Goal: Information Seeking & Learning: Find specific fact

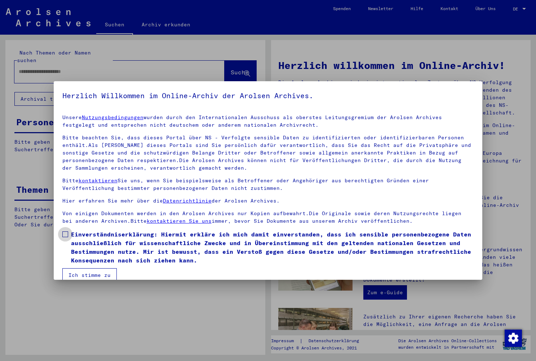
click at [65, 234] on span at bounding box center [65, 234] width 6 height 6
click at [91, 274] on button "Ich stimme zu" at bounding box center [89, 275] width 54 height 14
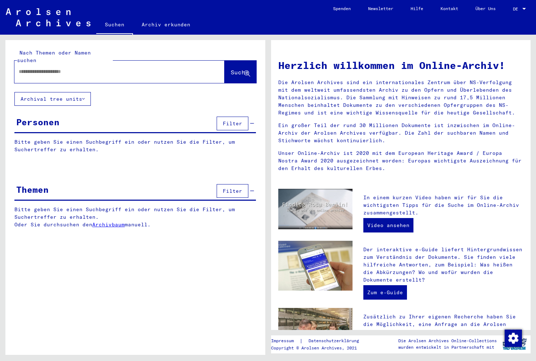
click at [97, 75] on div at bounding box center [119, 72] width 210 height 22
click at [101, 70] on div at bounding box center [108, 71] width 189 height 16
click at [99, 68] on input "text" at bounding box center [111, 72] width 184 height 8
type input "**********"
click at [231, 69] on span "Suche" at bounding box center [240, 72] width 18 height 7
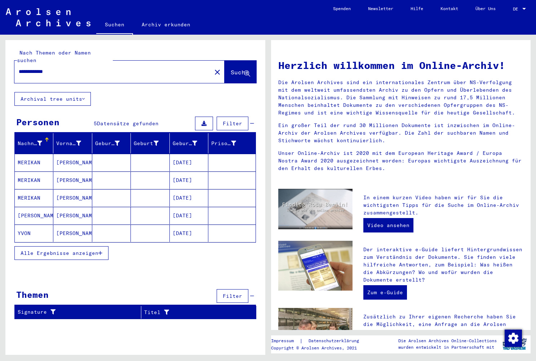
click at [66, 250] on span "Alle Ergebnisse anzeigen" at bounding box center [60, 253] width 78 height 6
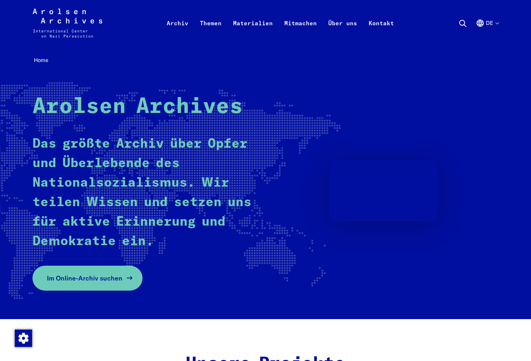
click at [81, 278] on span "Im Online-Archiv suchen" at bounding box center [84, 278] width 75 height 10
